Goal: Task Accomplishment & Management: Manage account settings

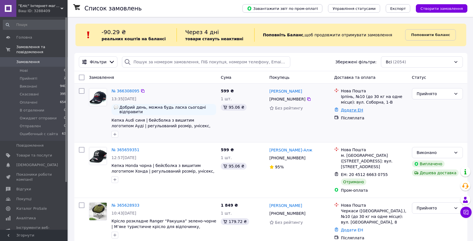
click at [353, 112] on link "Додати ЕН" at bounding box center [352, 110] width 22 height 5
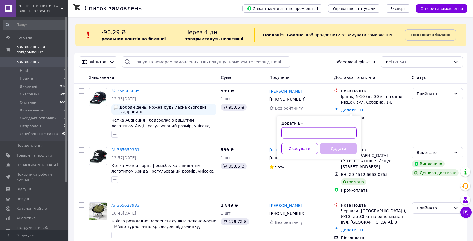
click at [331, 132] on input "Додати ЕН" at bounding box center [318, 132] width 75 height 11
paste input "20451269148758"
type input "20451269148758"
click at [339, 148] on button "Додати" at bounding box center [338, 148] width 37 height 11
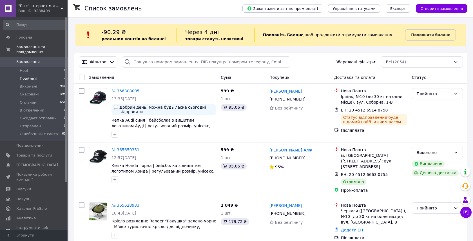
click at [41, 79] on li "Прийняті 2" at bounding box center [34, 79] width 69 height 8
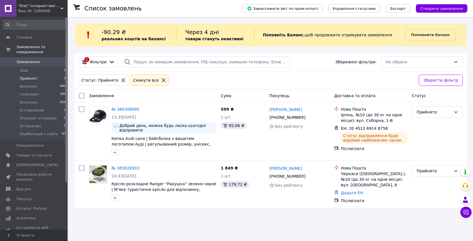
click at [35, 64] on span "Замовлення" at bounding box center [27, 61] width 23 height 5
